Goal: Task Accomplishment & Management: Manage account settings

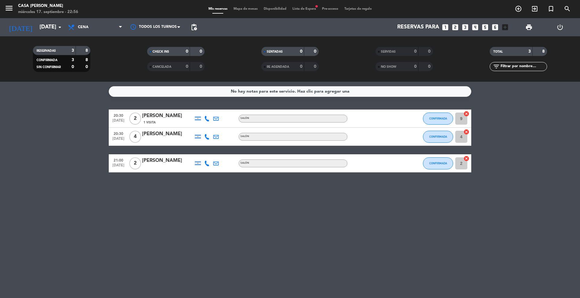
click at [30, 8] on div "Casa [PERSON_NAME]" at bounding box center [48, 6] width 60 height 6
click at [41, 24] on input "[DATE]" at bounding box center [72, 27] width 70 height 12
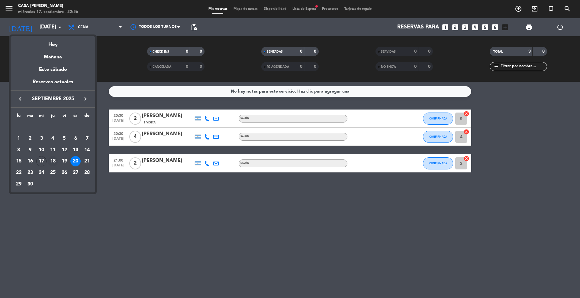
click at [53, 160] on div "18" at bounding box center [53, 161] width 10 height 10
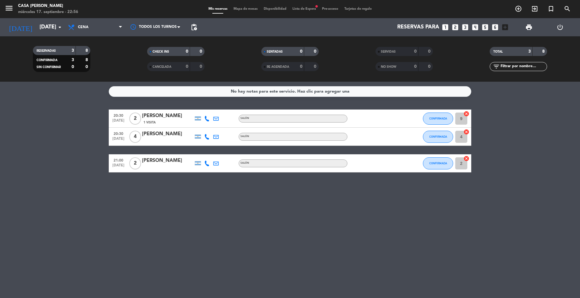
type input "[DEMOGRAPHIC_DATA][DATE]"
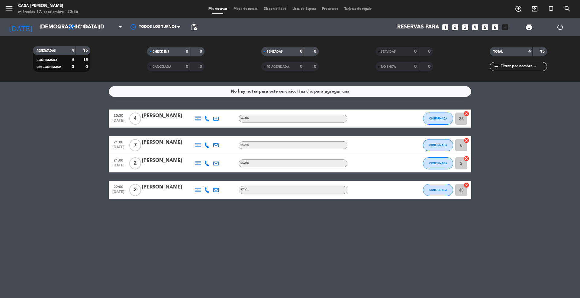
click at [207, 163] on icon at bounding box center [206, 162] width 5 height 5
click at [163, 140] on div "[PERSON_NAME]" at bounding box center [167, 142] width 51 height 8
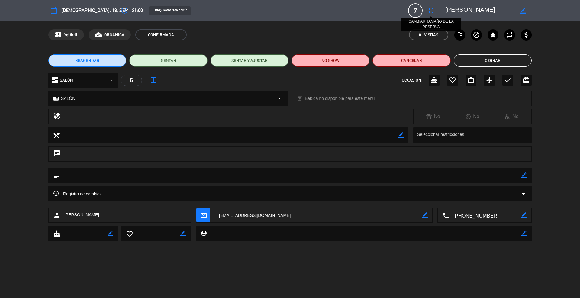
click at [429, 11] on icon "fullscreen" at bounding box center [431, 10] width 7 height 7
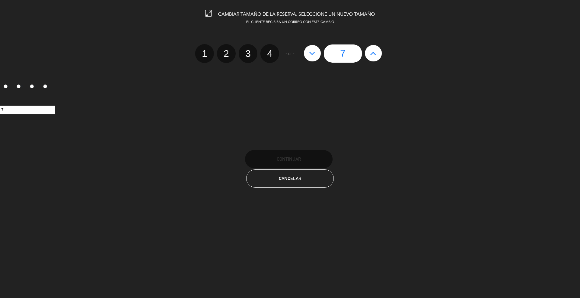
click at [374, 52] on icon at bounding box center [373, 53] width 6 height 10
type input "8"
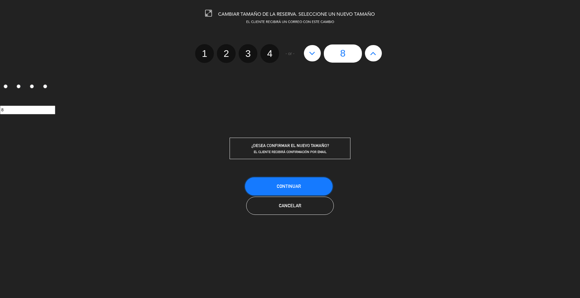
click at [288, 188] on span "Continuar" at bounding box center [289, 185] width 24 height 5
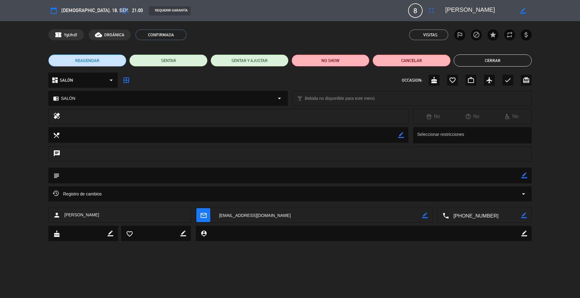
click at [491, 60] on button "Cerrar" at bounding box center [493, 60] width 78 height 12
